Goal: Task Accomplishment & Management: Use online tool/utility

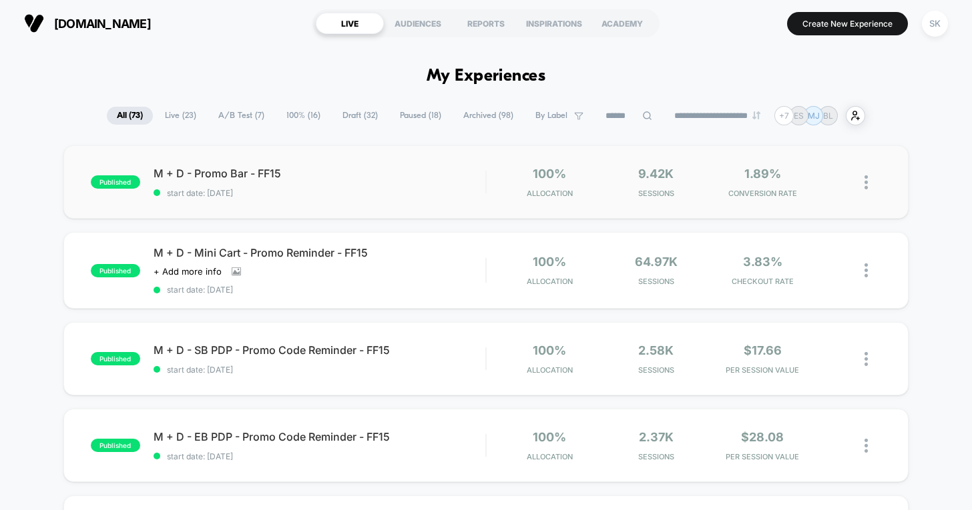
click at [866, 181] on img at bounding box center [865, 182] width 3 height 14
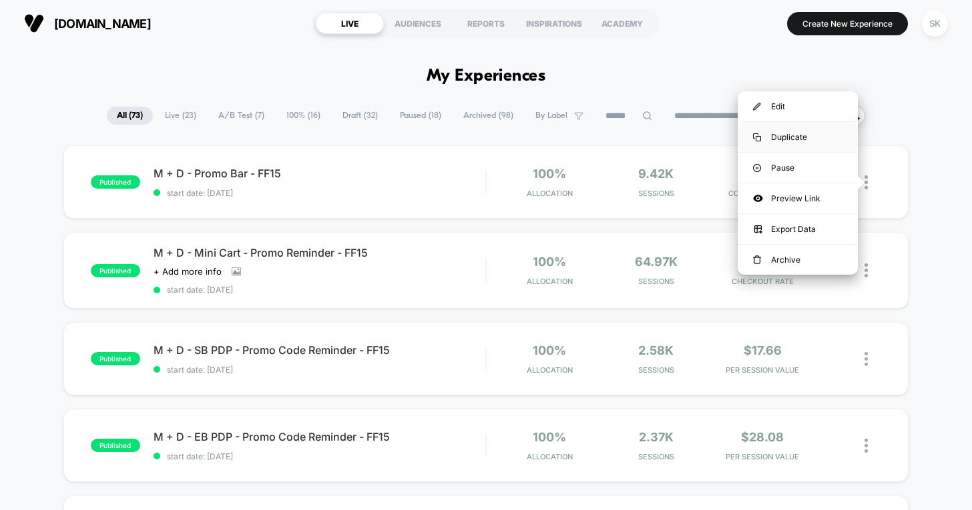
click at [781, 139] on div "Duplicate" at bounding box center [797, 137] width 120 height 30
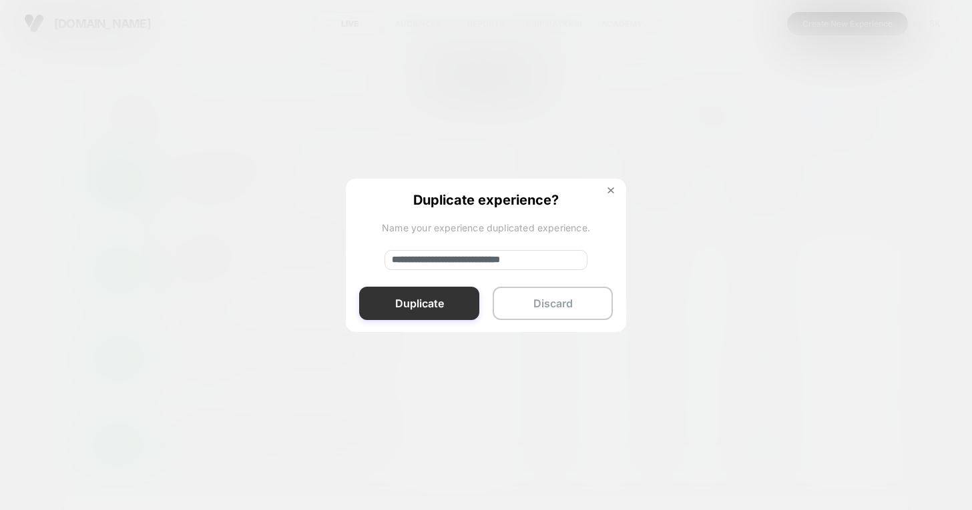
click at [404, 303] on button "Duplicate" at bounding box center [419, 303] width 120 height 33
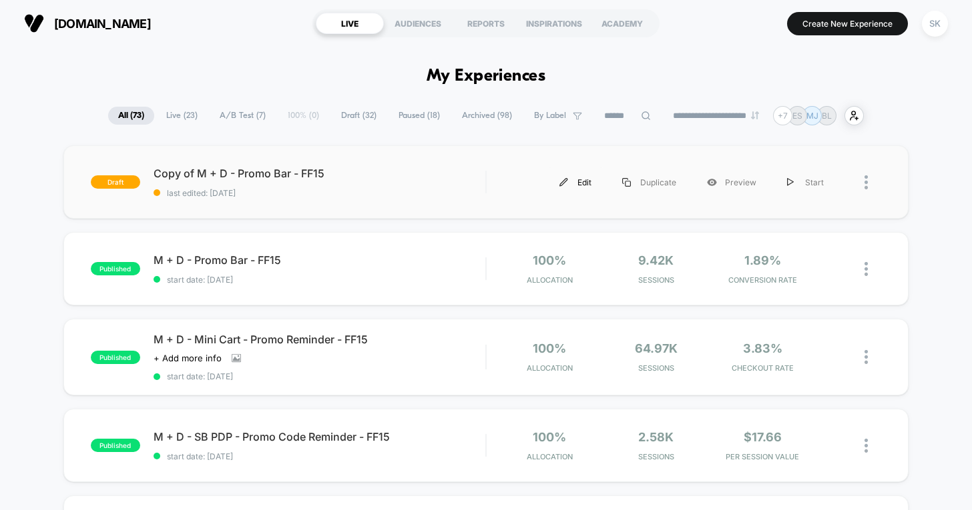
click at [576, 182] on div "Edit" at bounding box center [575, 182] width 63 height 30
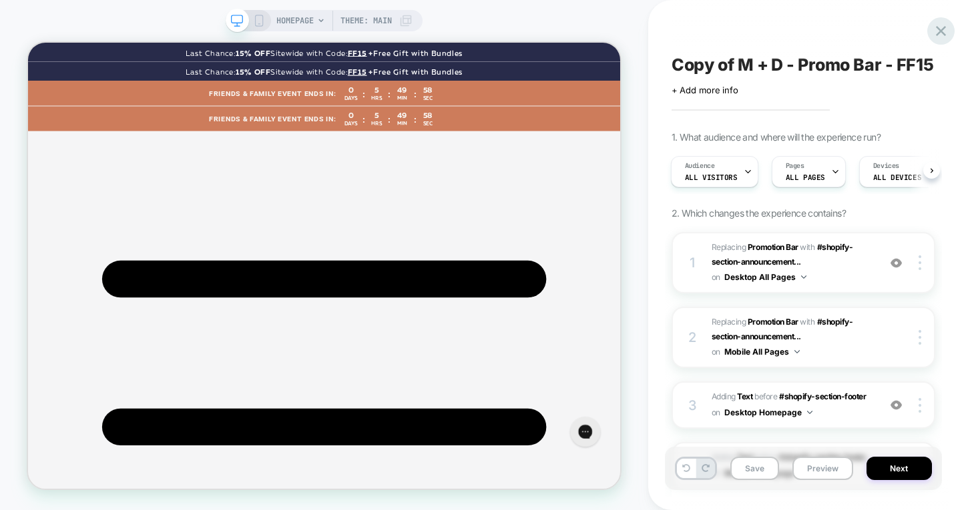
click at [938, 29] on icon at bounding box center [941, 31] width 10 height 10
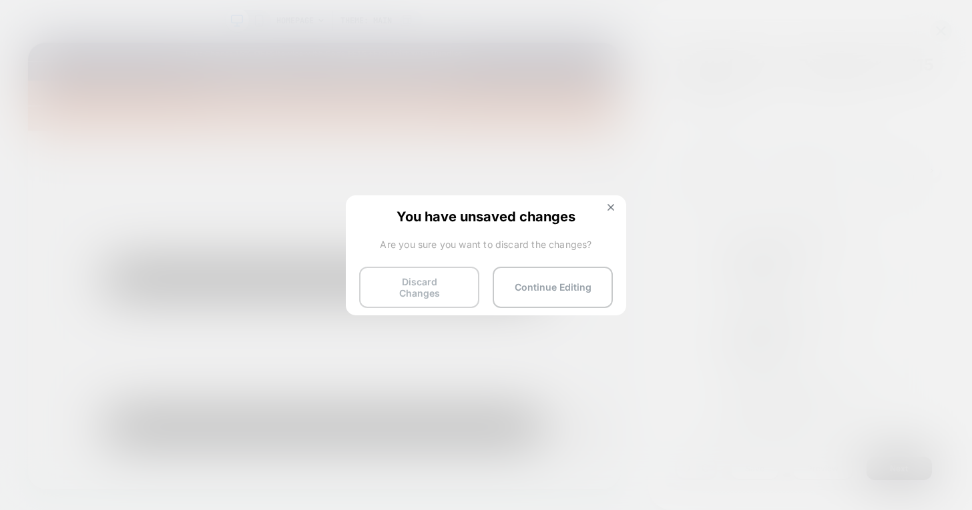
click at [448, 288] on button "Discard Changes" at bounding box center [419, 287] width 120 height 41
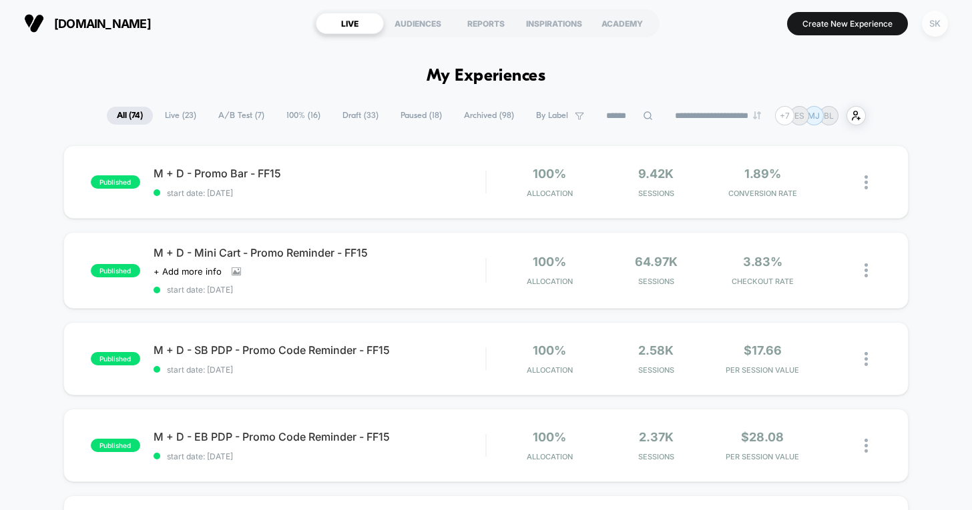
click at [933, 32] on div "SK" at bounding box center [934, 24] width 26 height 26
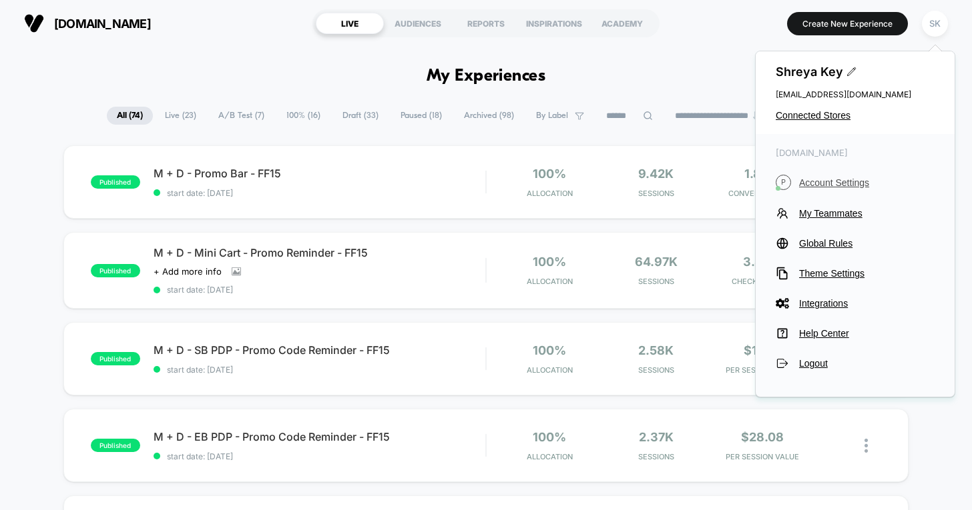
click at [837, 182] on span "Account Settings" at bounding box center [866, 182] width 135 height 11
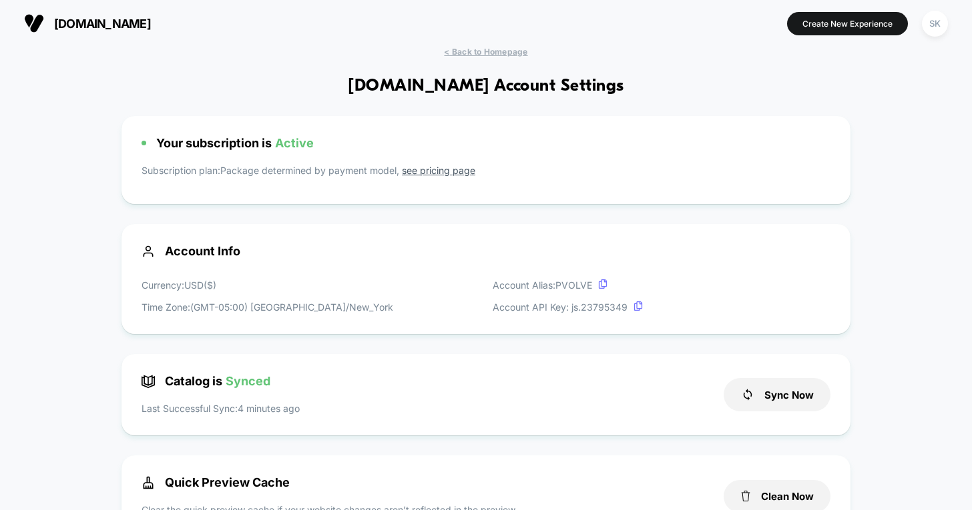
scroll to position [39, 0]
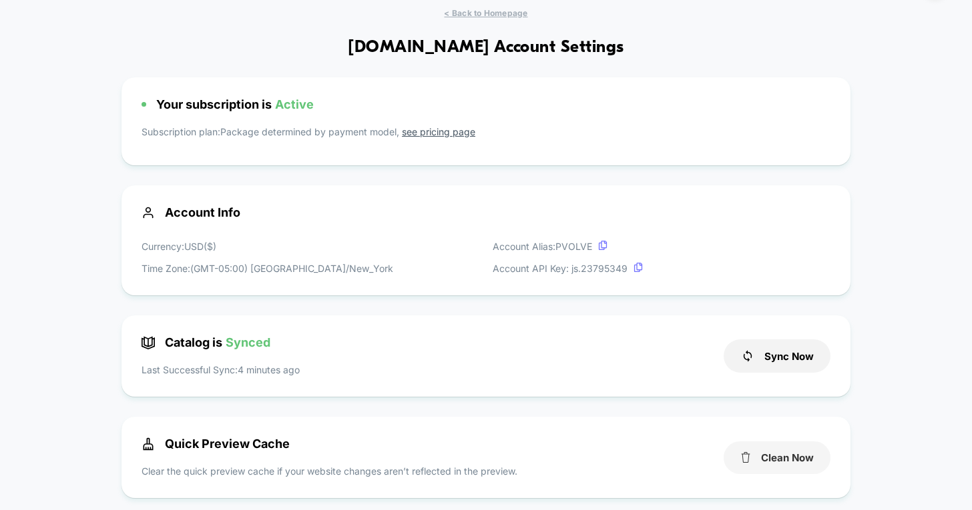
click at [785, 450] on button "Clean Now" at bounding box center [776, 458] width 107 height 33
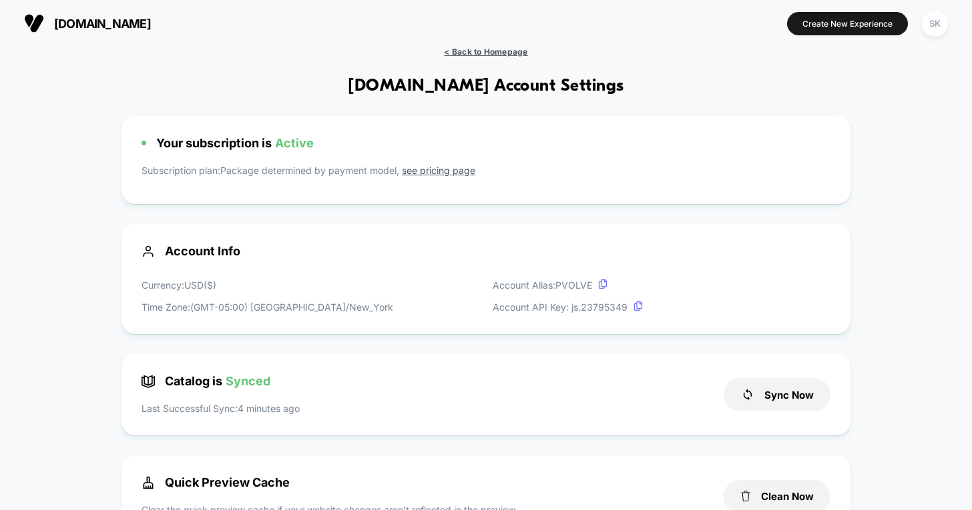
click at [491, 54] on span "< Back to Homepage" at bounding box center [485, 52] width 83 height 10
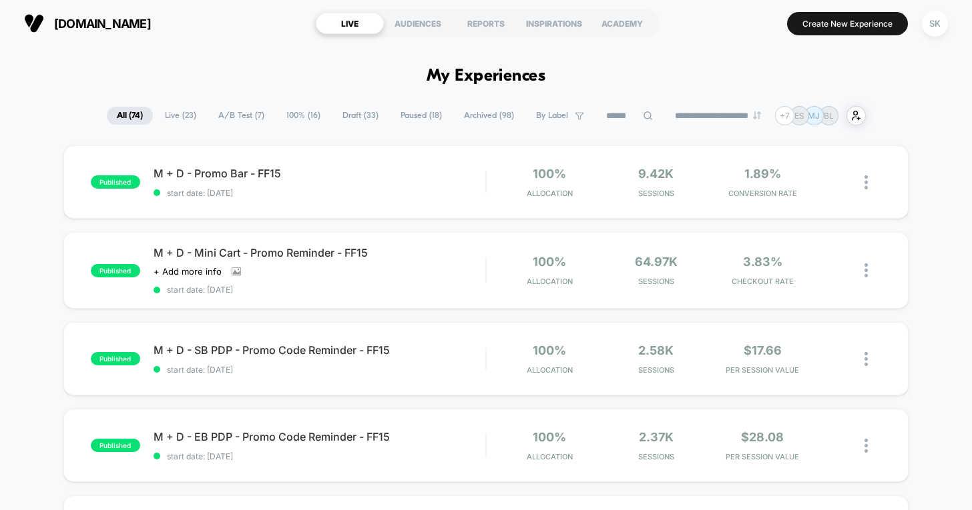
click at [334, 113] on span "Draft ( 33 )" at bounding box center [360, 116] width 56 height 18
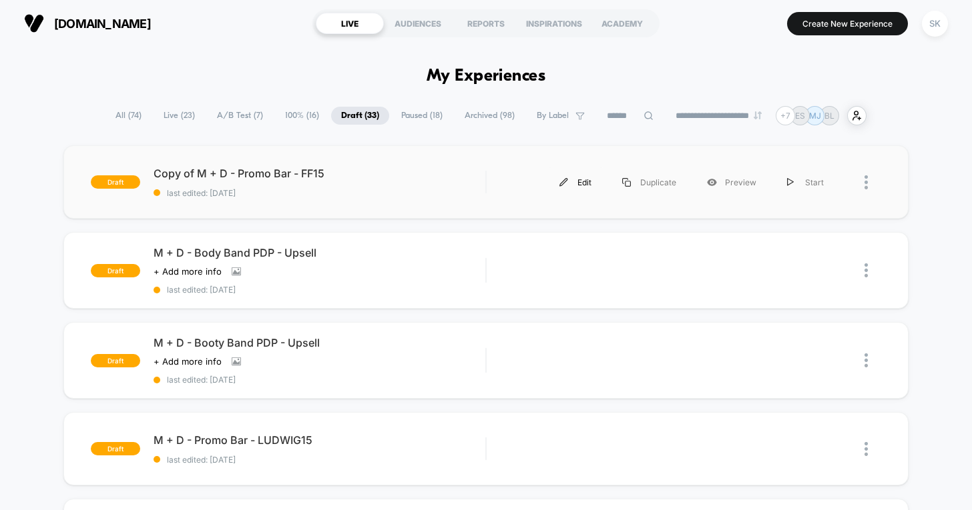
click at [582, 183] on div "Edit" at bounding box center [575, 182] width 63 height 30
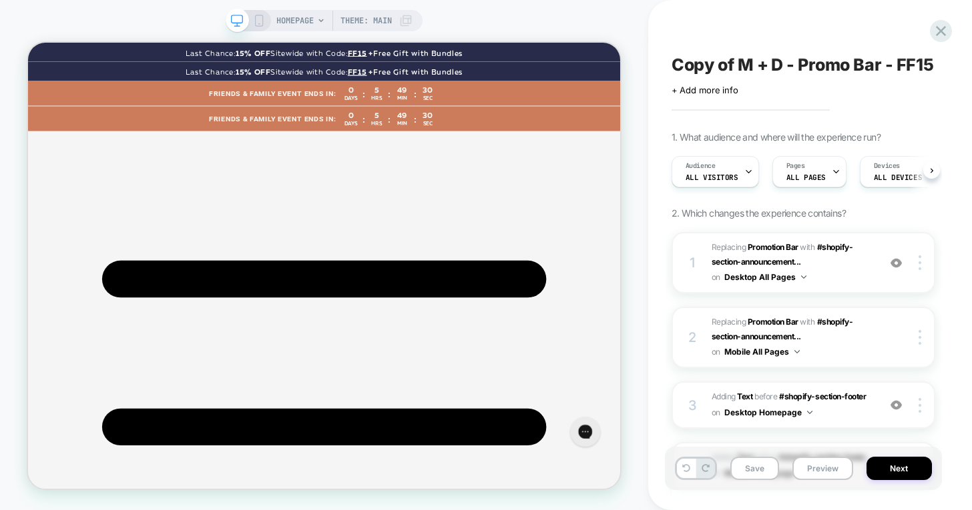
scroll to position [0, 1]
click at [260, 22] on icon at bounding box center [259, 21] width 12 height 12
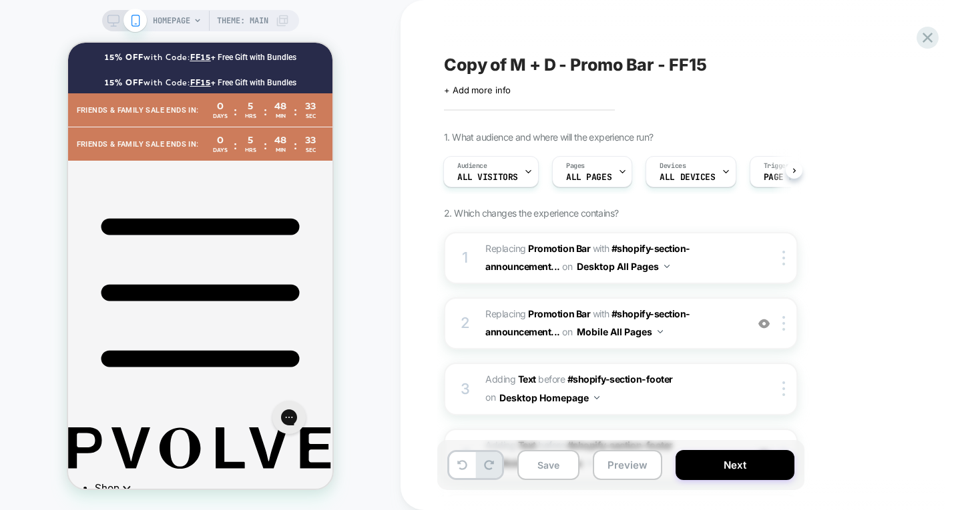
click at [112, 19] on icon at bounding box center [113, 21] width 12 height 12
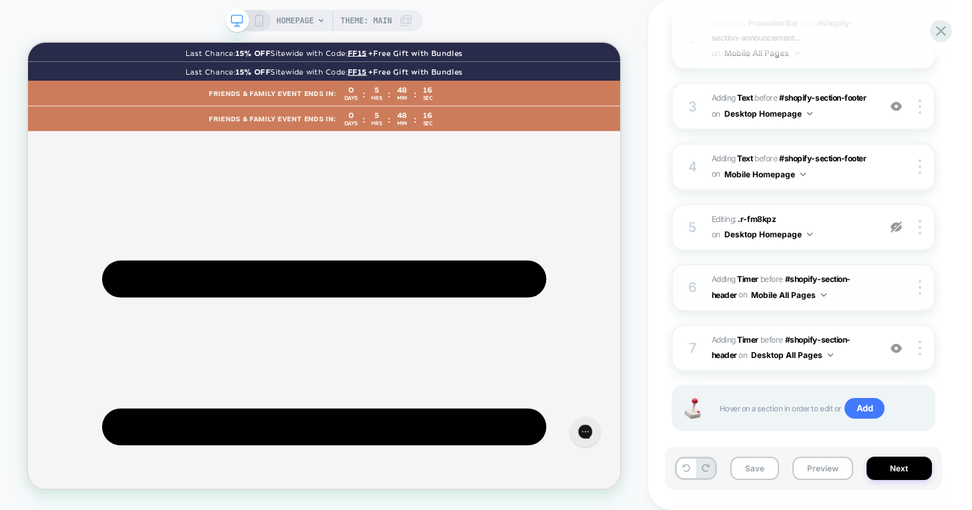
scroll to position [314, 0]
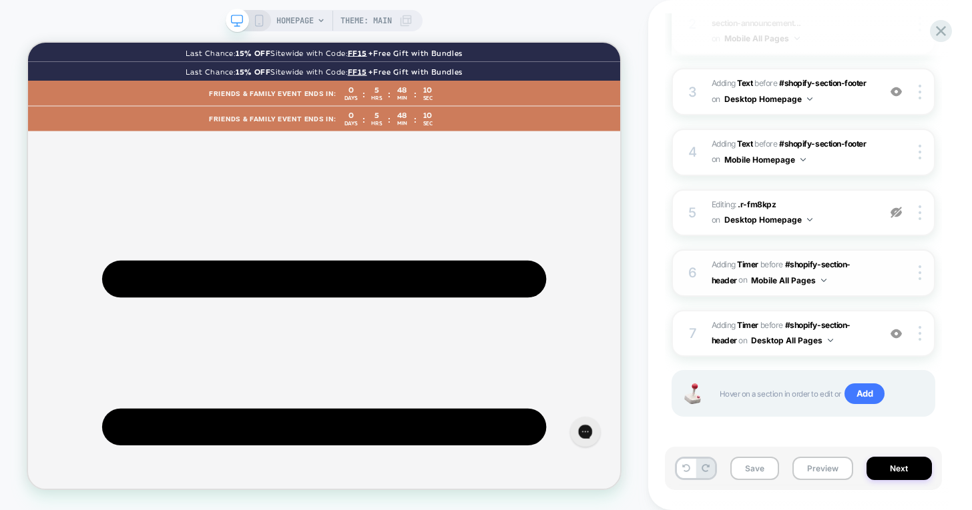
click at [871, 297] on div "6 #_loomi_addon_1758667367348_dup1758751735 Adding Timer BEFORE #shopify-sectio…" at bounding box center [803, 273] width 264 height 47
click at [919, 280] on img at bounding box center [919, 273] width 3 height 15
click at [921, 280] on div at bounding box center [921, 273] width 25 height 15
click at [900, 280] on div at bounding box center [908, 273] width 50 height 15
click at [919, 341] on img at bounding box center [919, 333] width 3 height 15
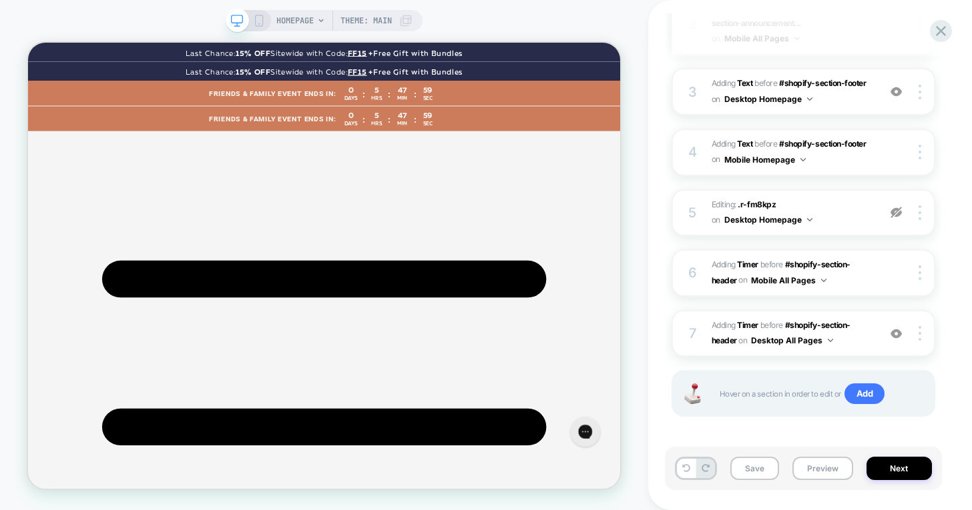
click at [897, 317] on div "1 #_loomi_addon_1746594972698_dup1747273195_dup1750954694_dup1750997181_dup1755…" at bounding box center [803, 185] width 264 height 532
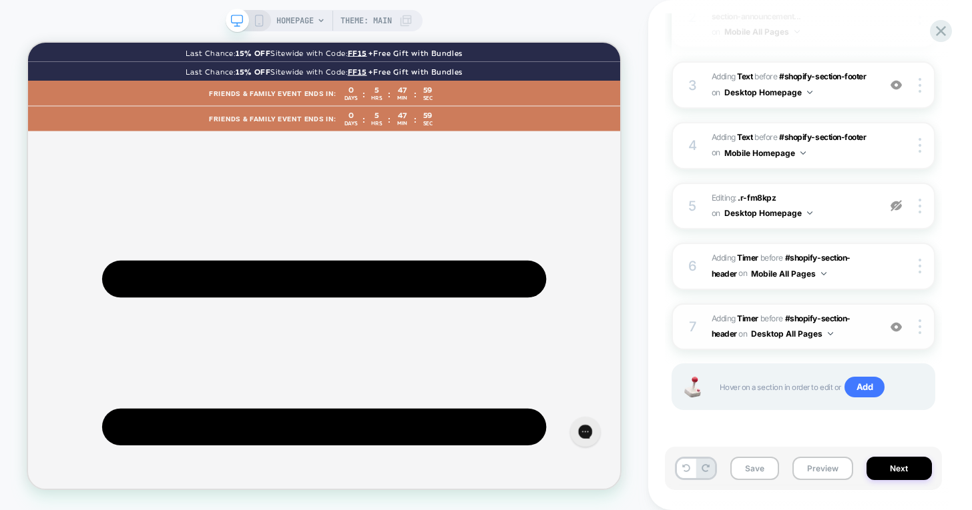
scroll to position [339, 0]
click at [294, 21] on span "HOMEPAGE" at bounding box center [294, 20] width 37 height 21
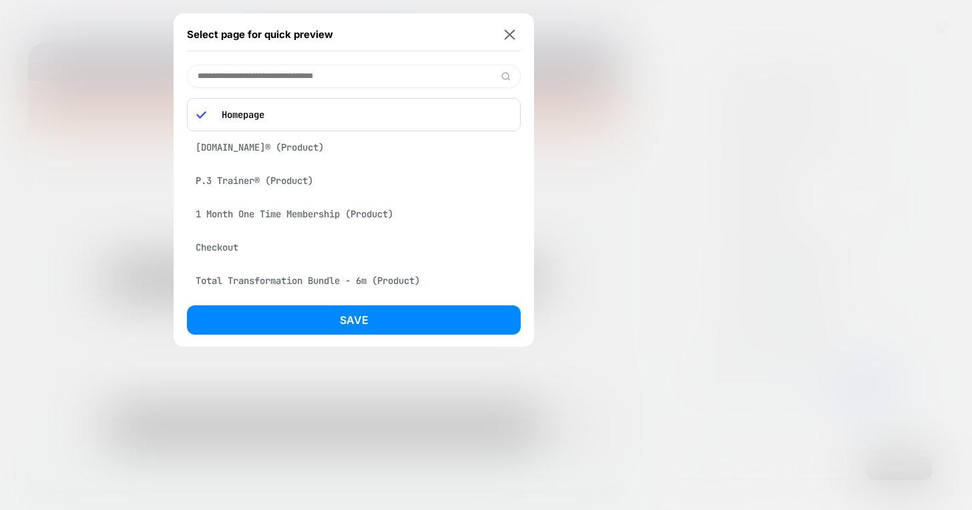
click at [272, 154] on div "[DOMAIN_NAME]® (Product)" at bounding box center [354, 147] width 334 height 25
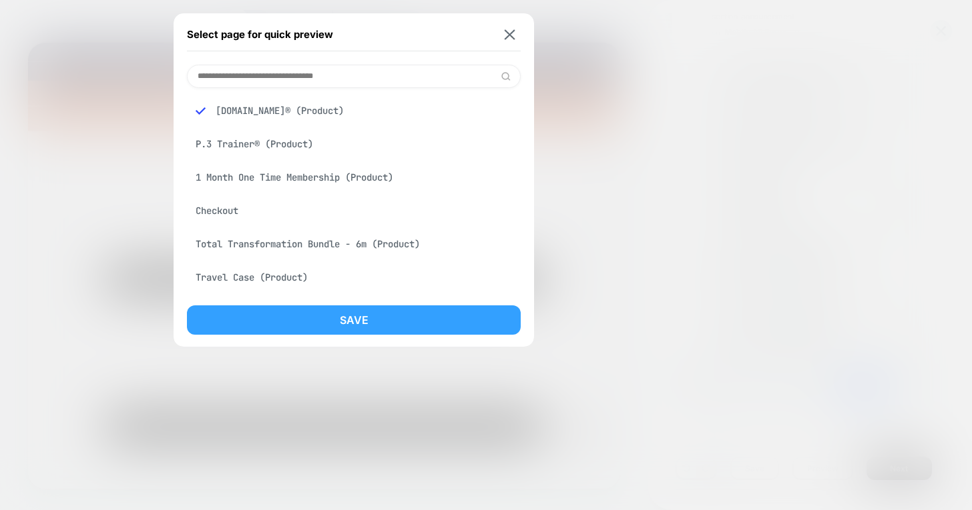
click at [324, 332] on button "Save" at bounding box center [354, 320] width 334 height 29
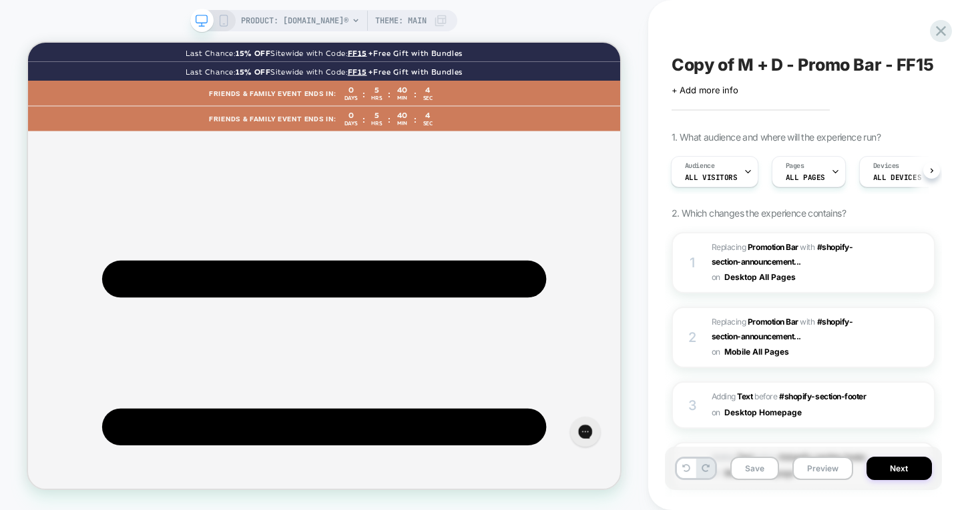
scroll to position [0, 2]
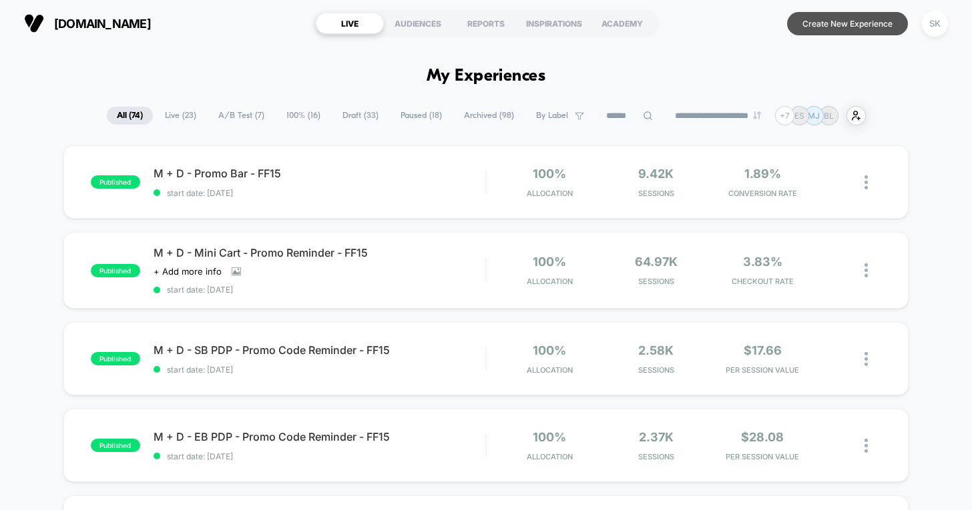
click at [807, 29] on button "Create New Experience" at bounding box center [847, 23] width 121 height 23
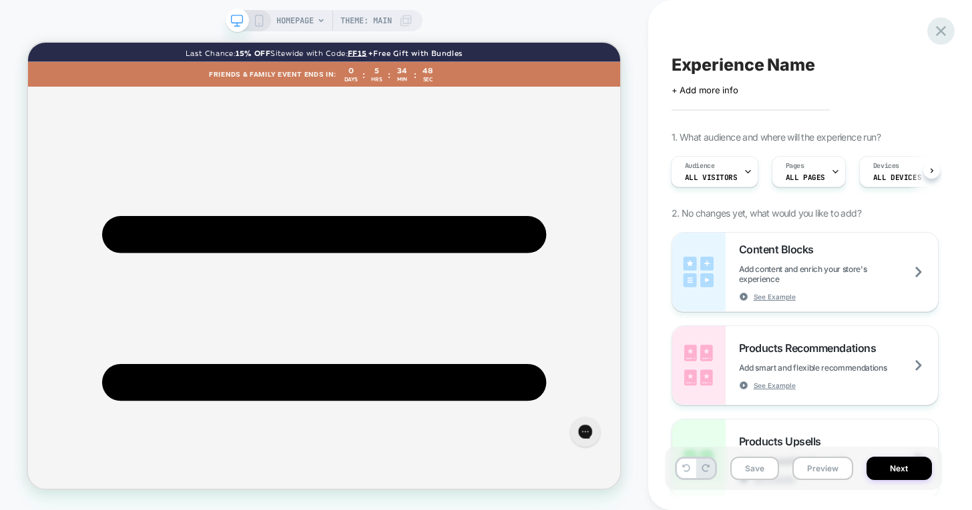
click at [944, 27] on icon at bounding box center [941, 31] width 10 height 10
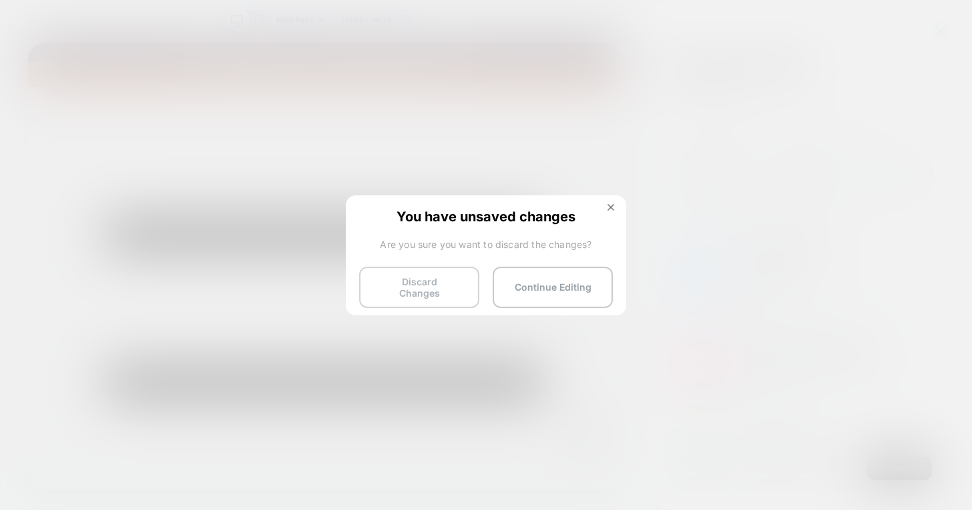
click at [443, 285] on button "Discard Changes" at bounding box center [419, 287] width 120 height 41
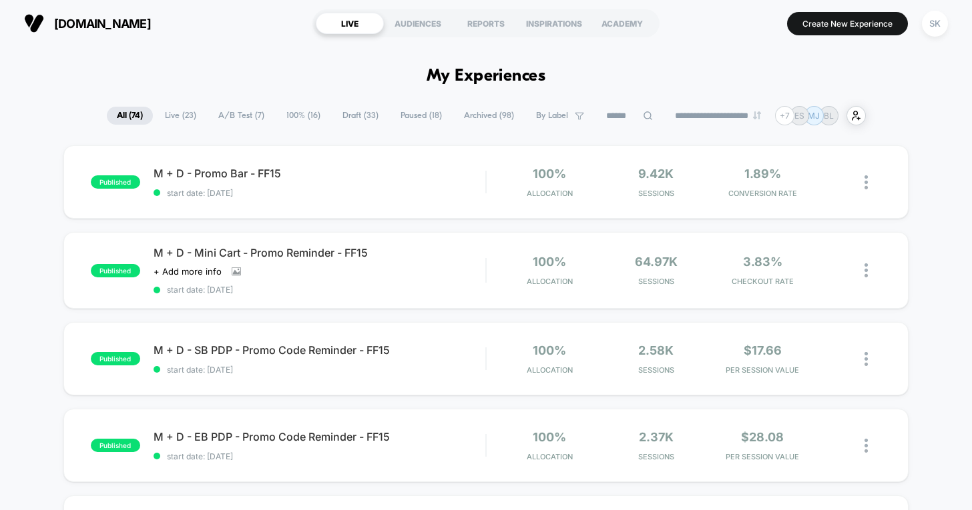
click at [353, 114] on span "Draft ( 33 )" at bounding box center [360, 116] width 56 height 18
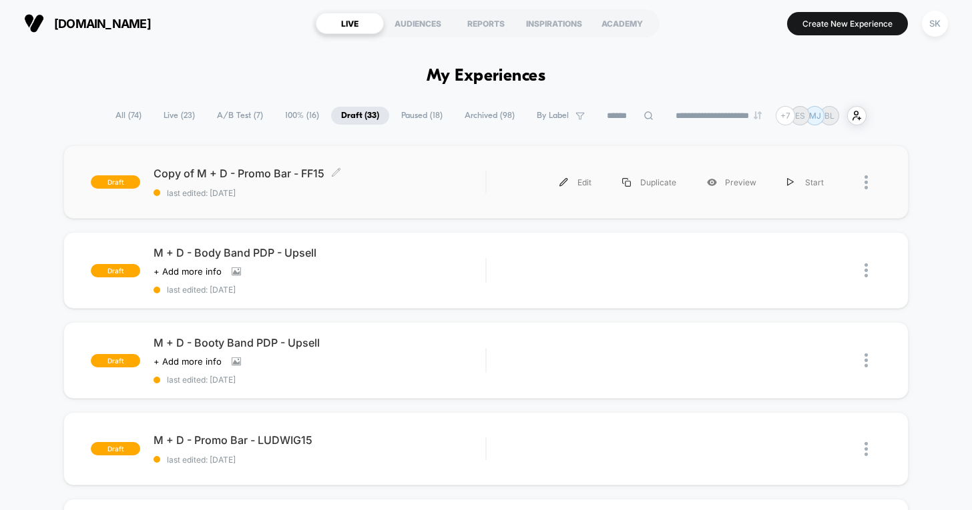
click at [341, 171] on span "Copy of M + D - Promo Bar - FF15 Click to edit experience details" at bounding box center [319, 173] width 332 height 13
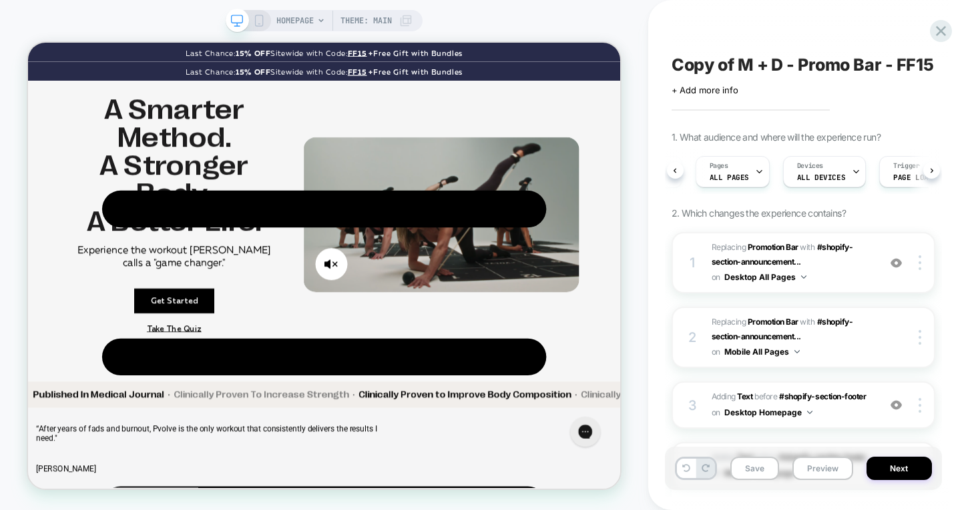
scroll to position [2809, 0]
